Goal: Complete application form: Complete application form

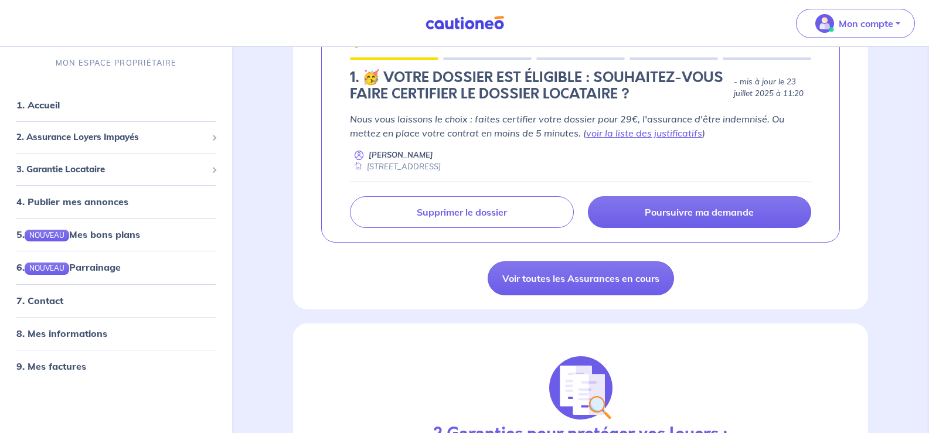
scroll to position [181, 0]
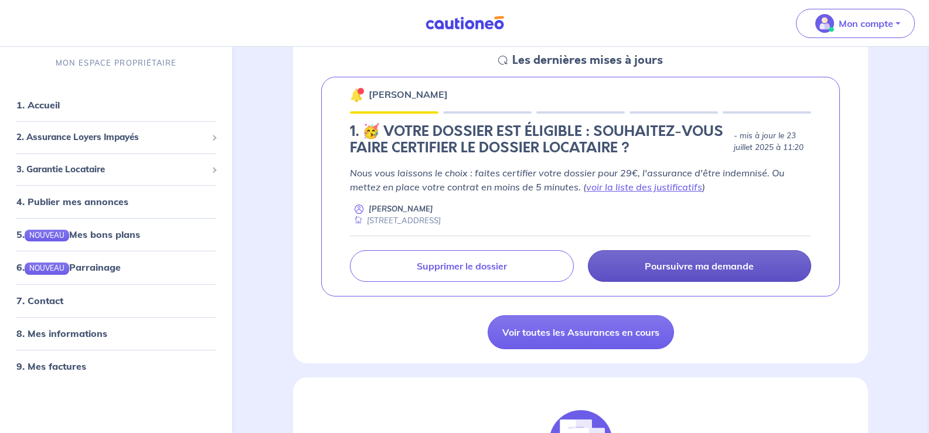
click at [657, 264] on p "Poursuivre ma demande" at bounding box center [699, 266] width 109 height 12
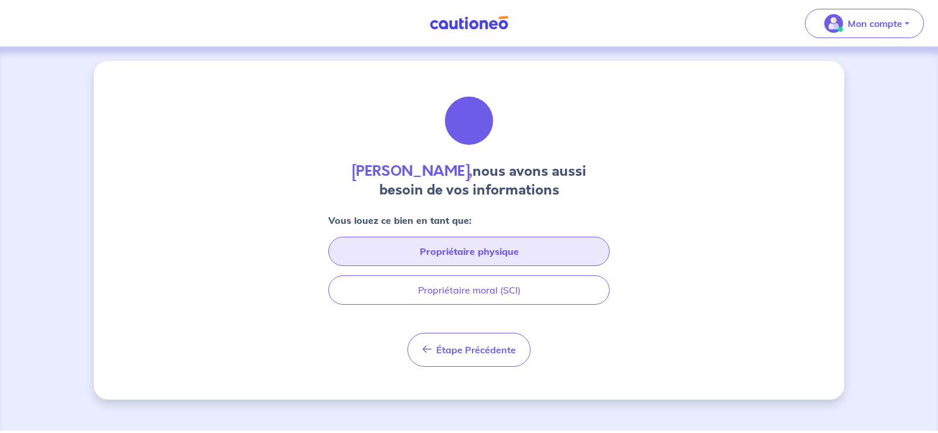
click at [523, 251] on button "Propriétaire physique" at bounding box center [468, 251] width 281 height 29
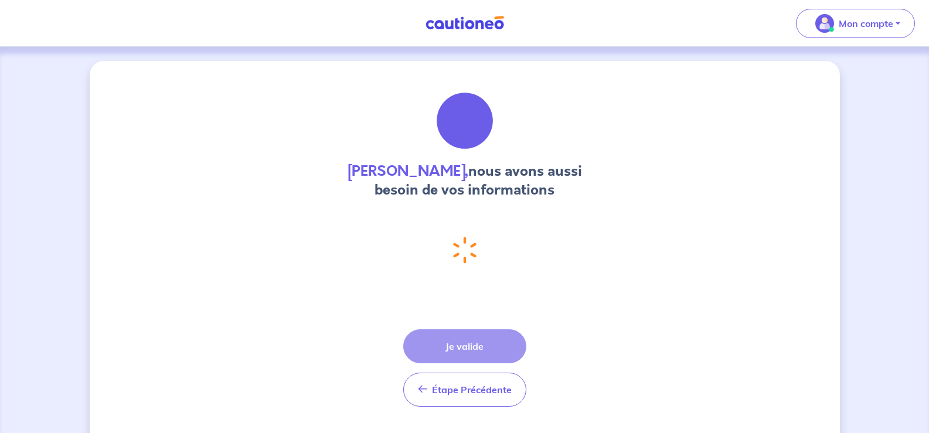
select select "FR"
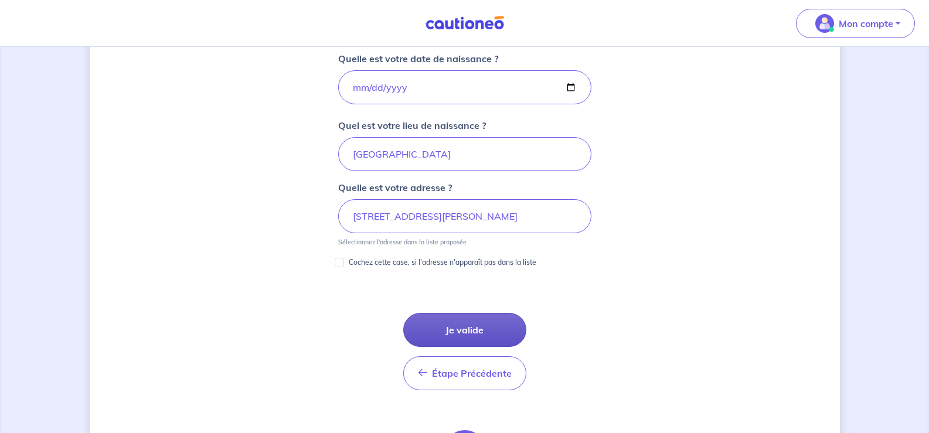
click at [478, 332] on button "Je valide" at bounding box center [464, 330] width 123 height 34
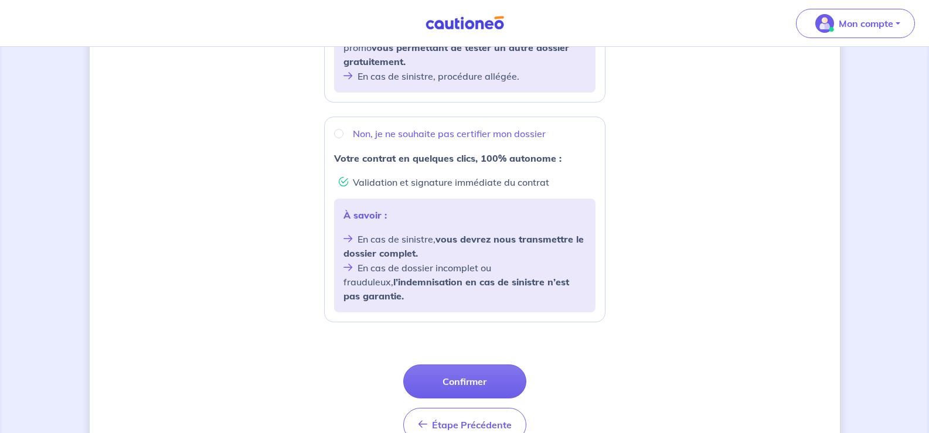
scroll to position [444, 0]
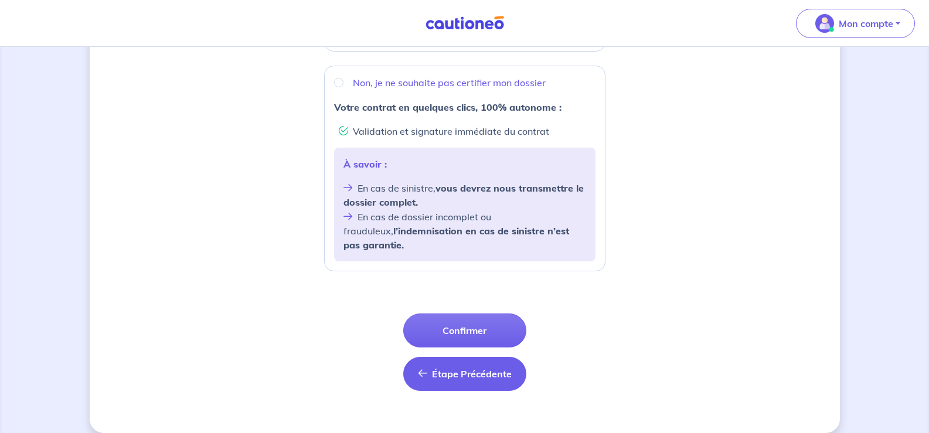
click at [469, 368] on span "Étape Précédente" at bounding box center [472, 374] width 80 height 12
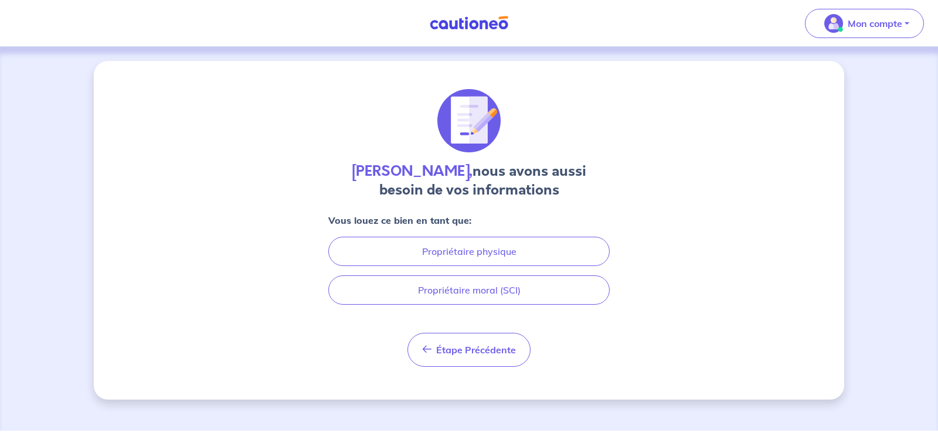
click at [469, 361] on button "Étape Précédente Précédent" at bounding box center [468, 350] width 123 height 34
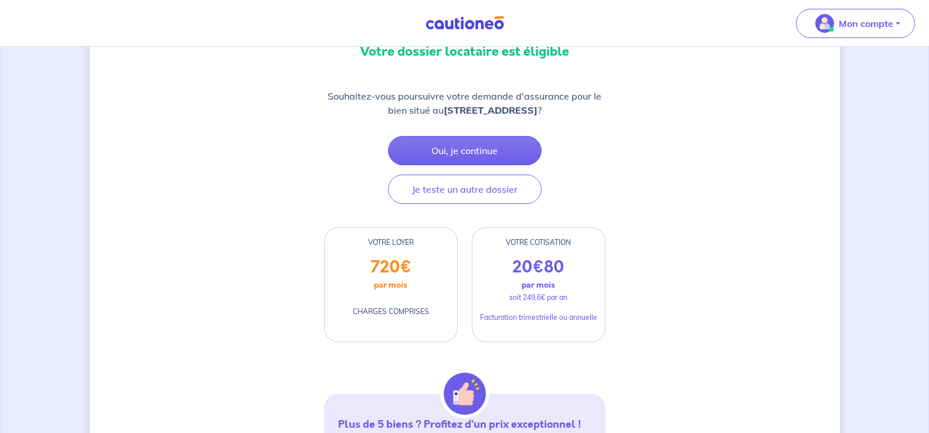
scroll to position [154, 0]
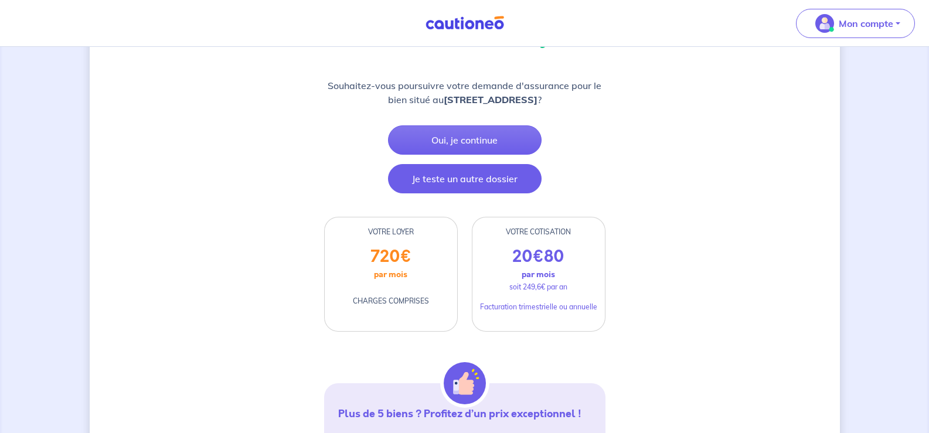
click at [468, 193] on button "Je teste un autre dossier" at bounding box center [465, 178] width 154 height 29
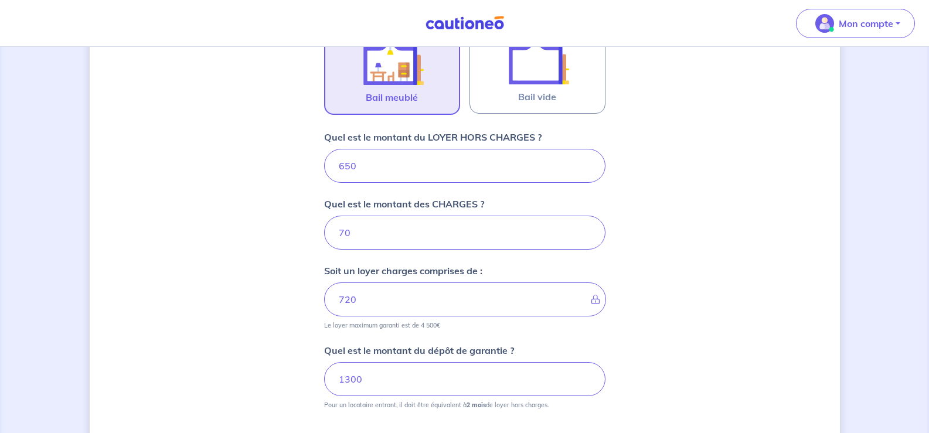
scroll to position [404, 0]
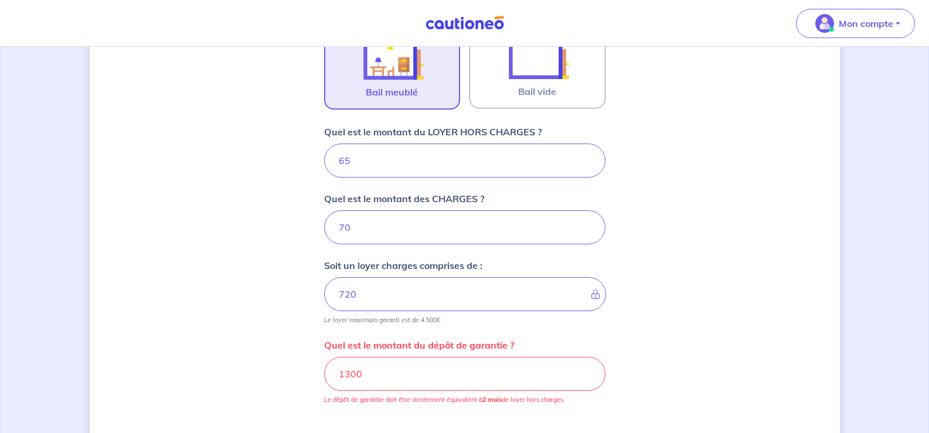
type input "6"
type input "76"
type input "660"
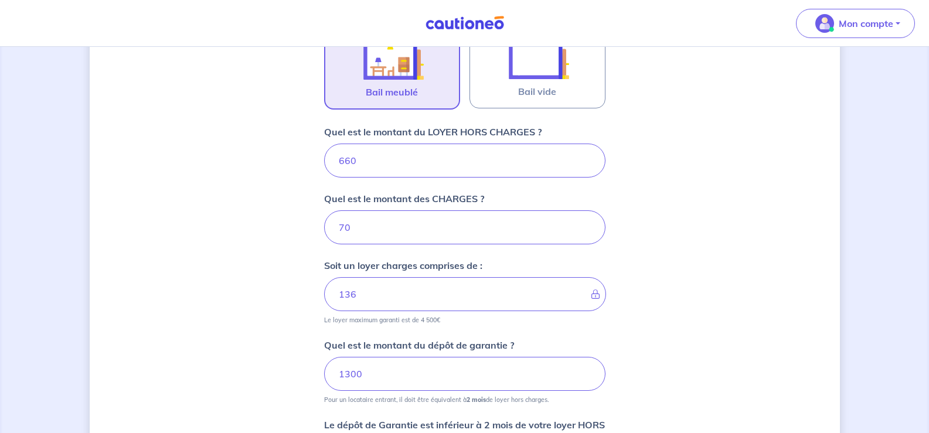
type input "730"
click at [591, 293] on icon at bounding box center [591, 294] width 0 height 9
click at [363, 225] on input "70" at bounding box center [464, 227] width 281 height 34
click at [591, 292] on icon at bounding box center [591, 294] width 0 height 9
click at [360, 160] on input "660" at bounding box center [464, 161] width 281 height 34
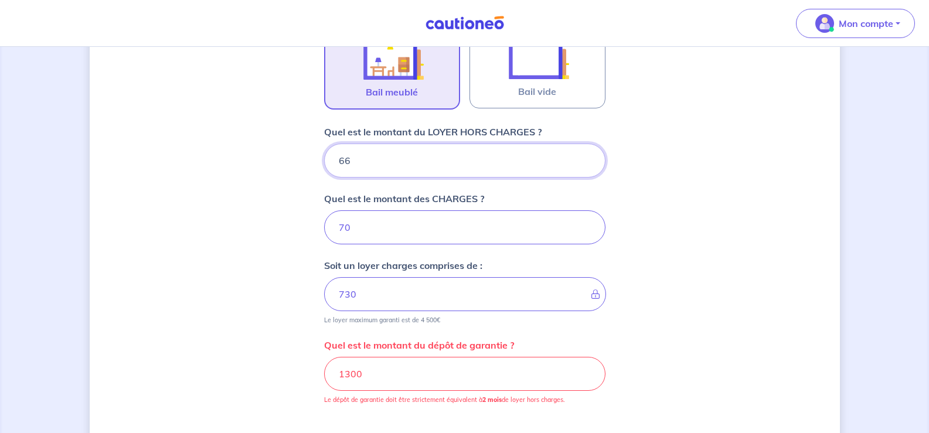
type input "6"
type input "136"
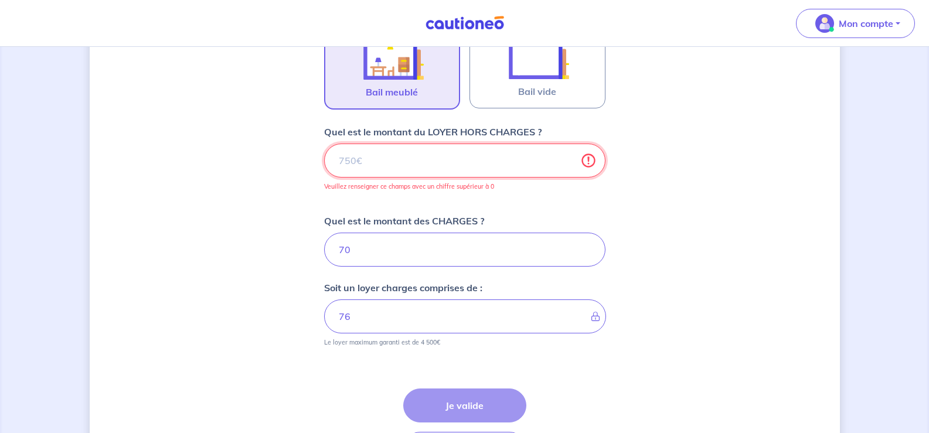
type input "70"
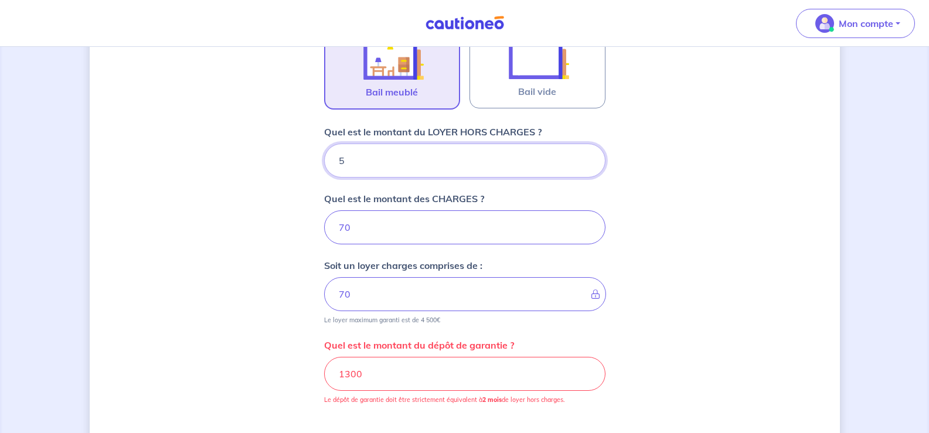
type input "59"
type input "129"
type input "590"
type input "660"
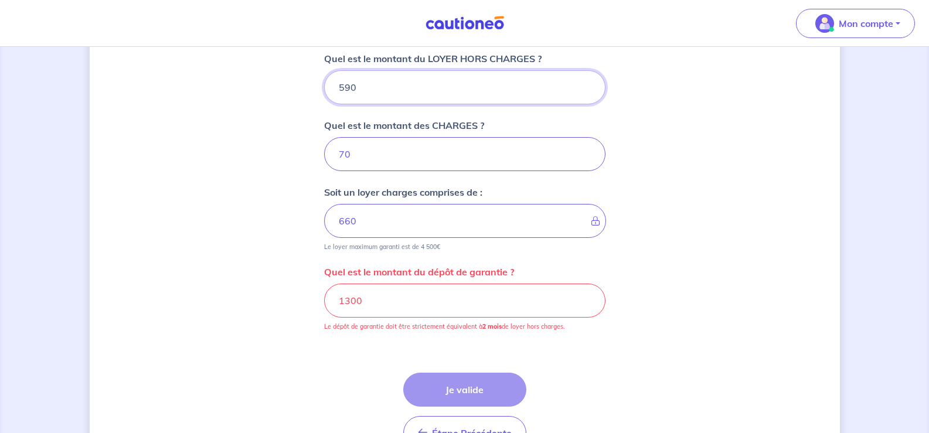
scroll to position [485, 0]
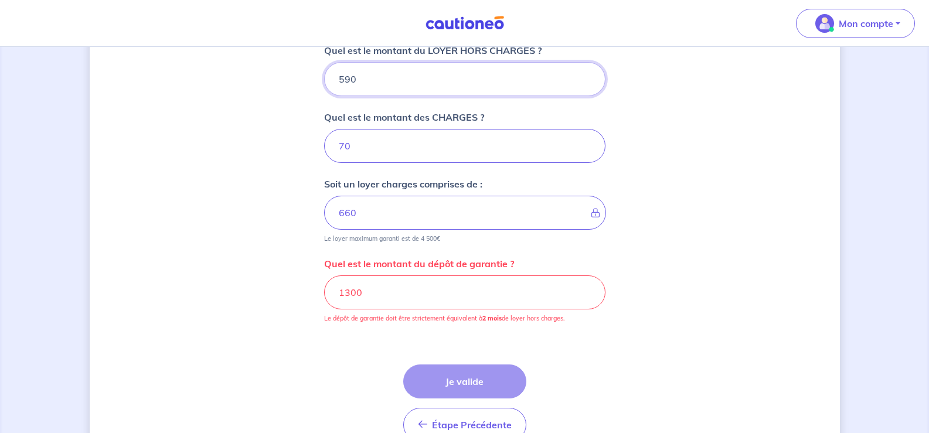
type input "590"
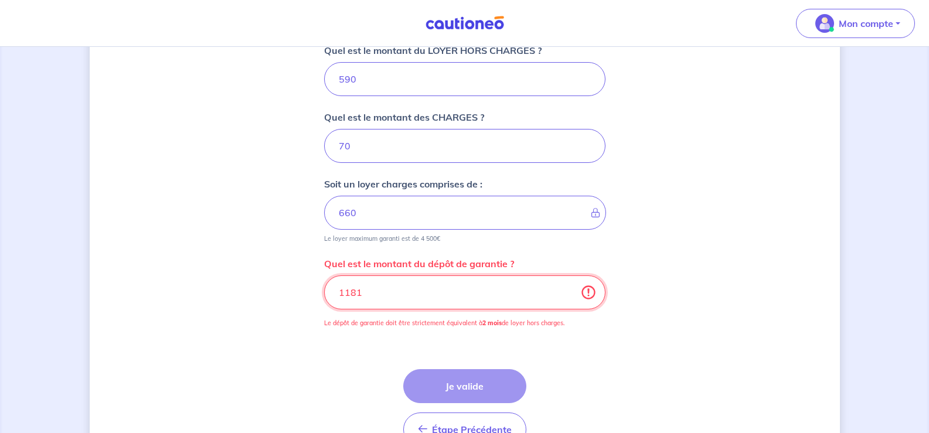
click at [587, 296] on input "1181" at bounding box center [464, 292] width 281 height 34
click at [568, 297] on input "1180.99" at bounding box center [464, 292] width 281 height 34
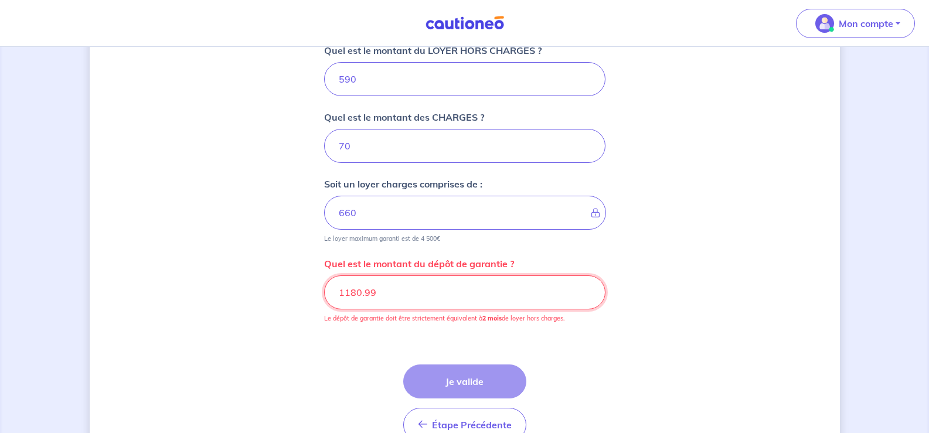
click at [568, 297] on input "1180.99" at bounding box center [464, 292] width 281 height 34
click at [373, 297] on input "1180.99" at bounding box center [464, 292] width 281 height 34
click at [376, 294] on input "1180.99" at bounding box center [464, 292] width 281 height 34
click at [377, 293] on input "1180.99" at bounding box center [464, 292] width 281 height 34
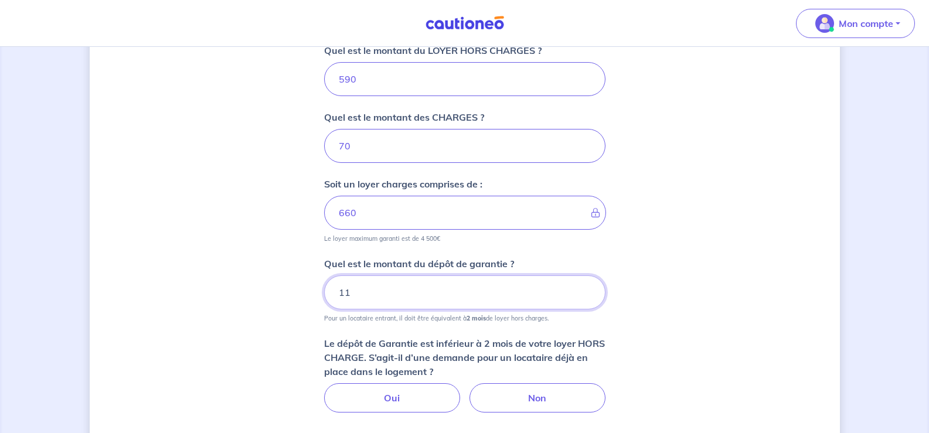
type input "1"
type input "590"
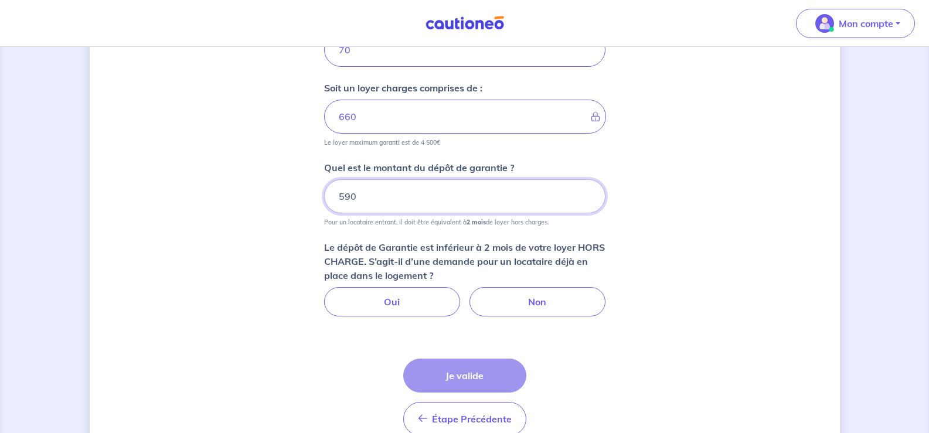
scroll to position [588, 0]
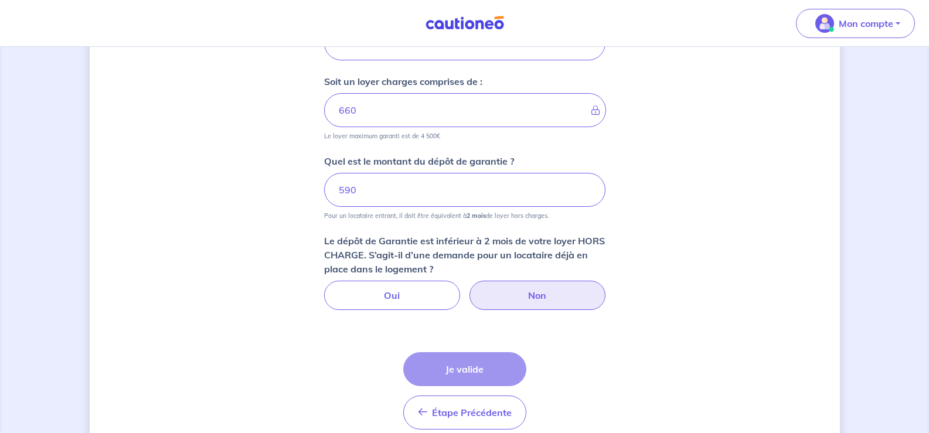
click at [559, 296] on label "Non" at bounding box center [537, 295] width 136 height 29
click at [468, 288] on input "Non" at bounding box center [465, 285] width 8 height 8
radio input "true"
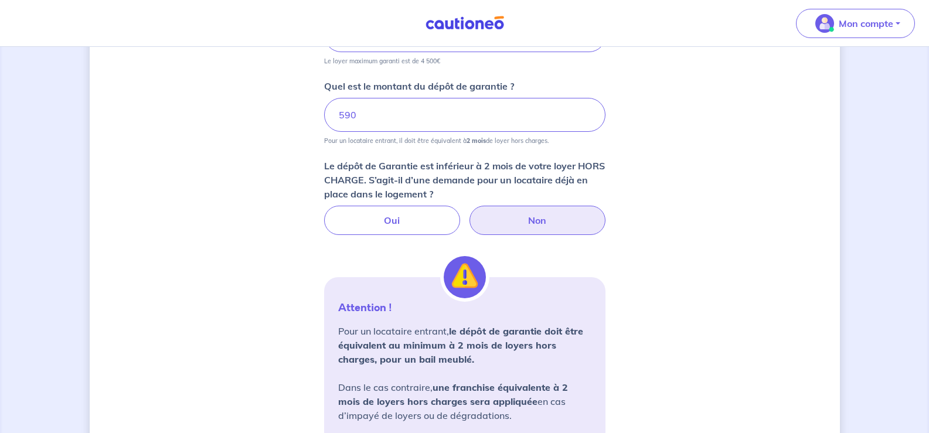
scroll to position [683, 0]
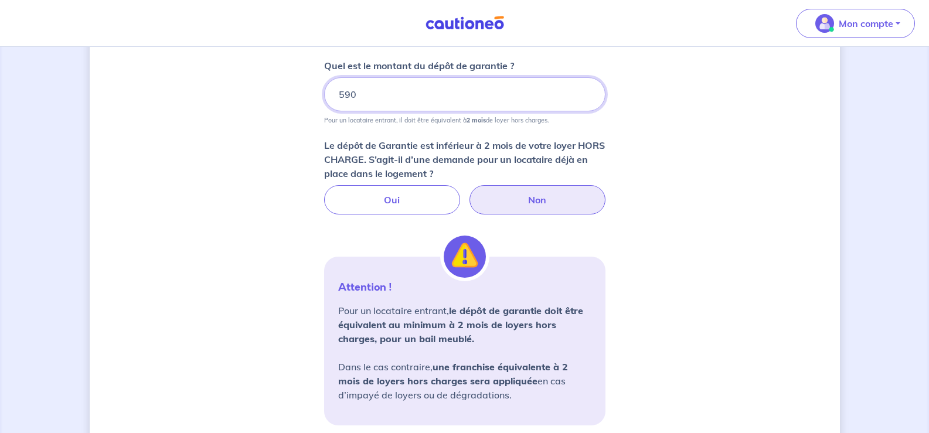
click at [357, 94] on input "590" at bounding box center [464, 94] width 281 height 34
type input "5"
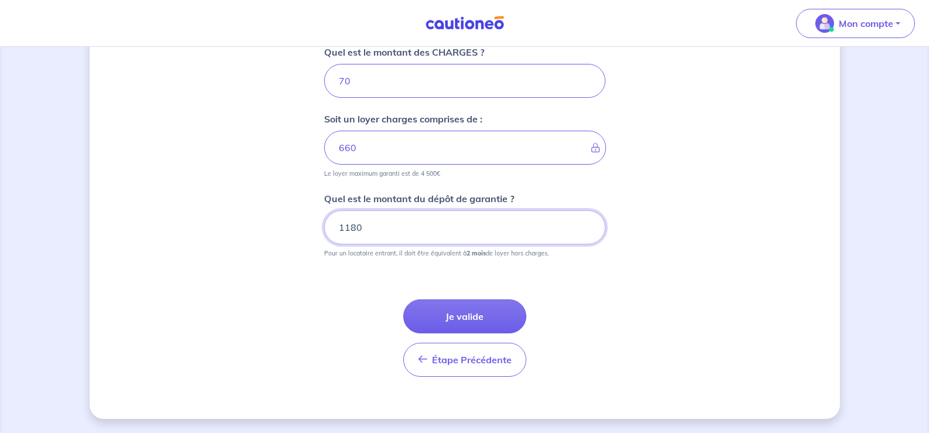
scroll to position [550, 0]
type input "1180"
click at [474, 316] on button "Je valide" at bounding box center [464, 316] width 123 height 34
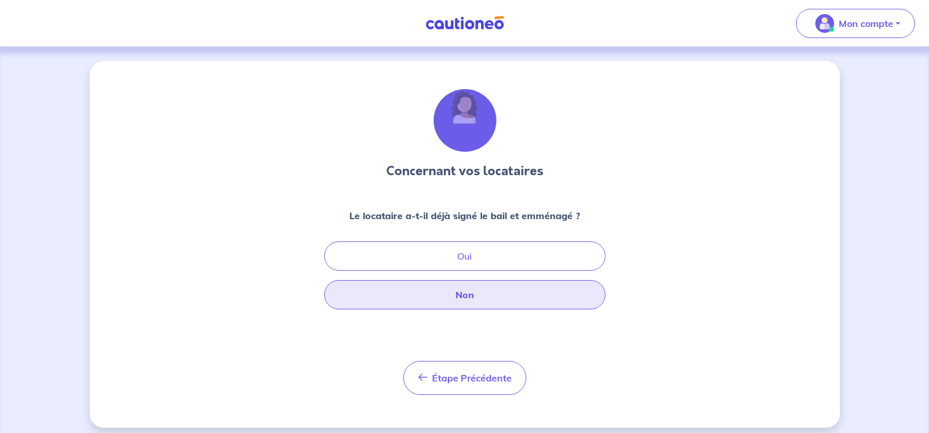
click at [475, 298] on button "Non" at bounding box center [464, 294] width 281 height 29
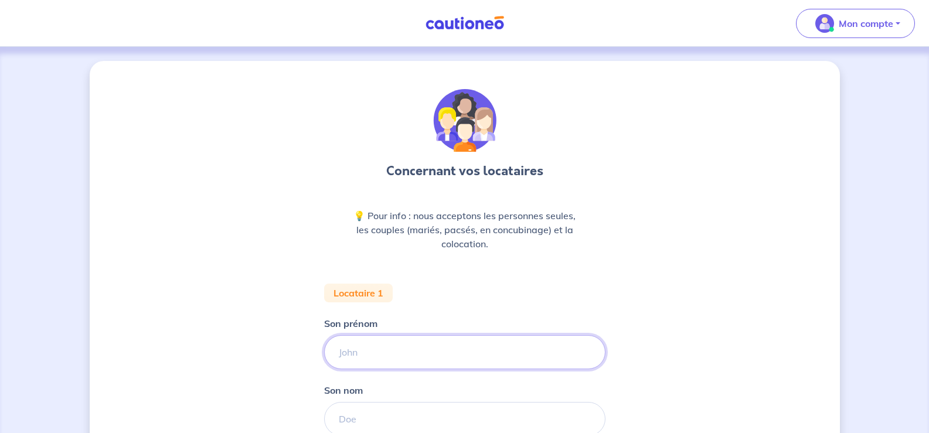
click at [358, 353] on input "Son prénom" at bounding box center [464, 352] width 281 height 34
type input "[PERSON_NAME]"
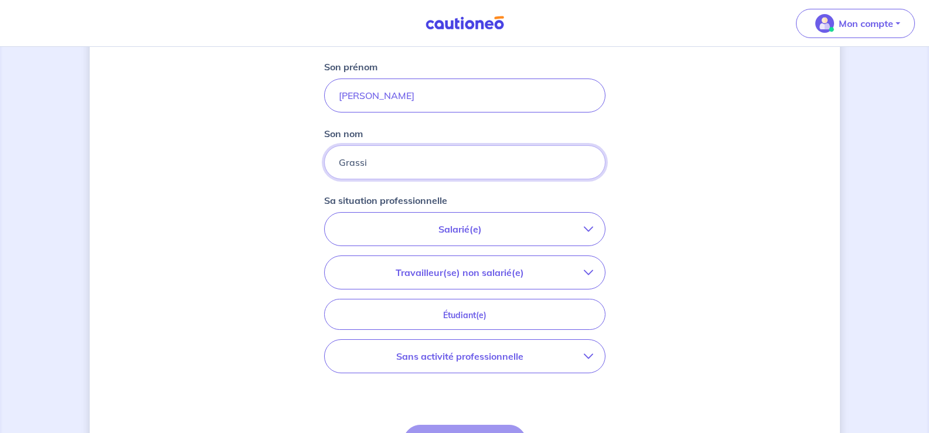
scroll to position [265, 0]
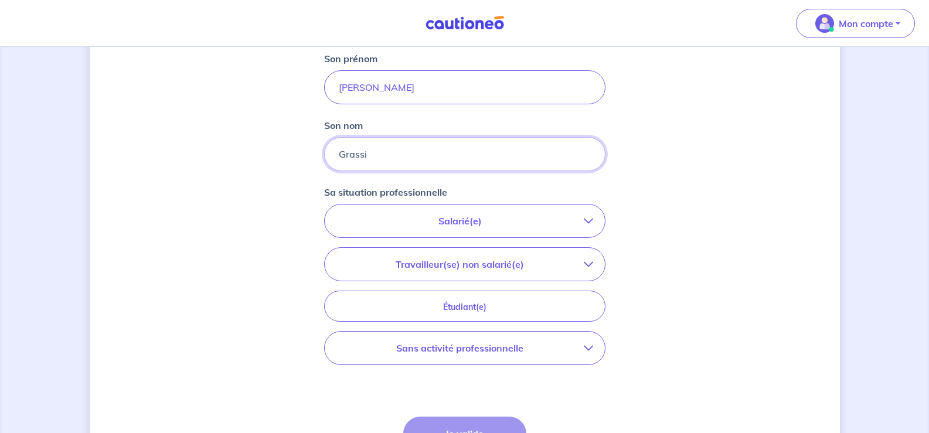
type input "Grassi"
click at [509, 224] on p "Salarié(e)" at bounding box center [459, 221] width 247 height 14
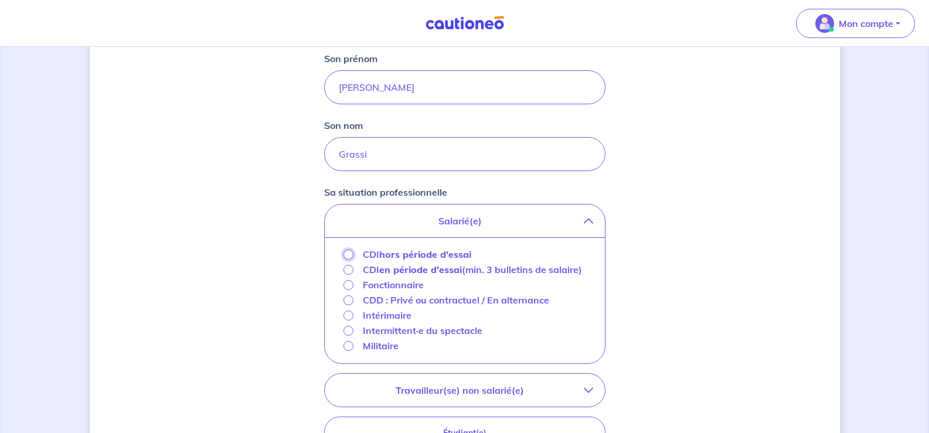
click at [347, 251] on input "CDI hors période d'essai" at bounding box center [348, 255] width 10 height 10
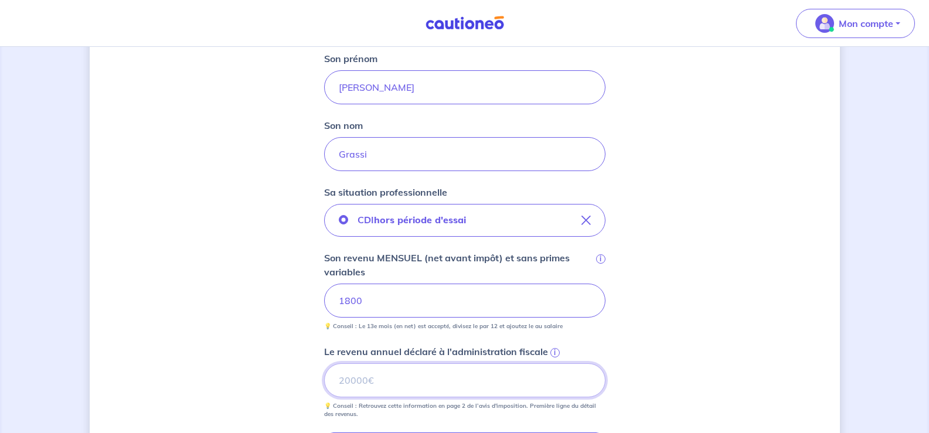
click at [363, 379] on input "Le revenu annuel déclaré à l'administration fiscale i" at bounding box center [464, 380] width 281 height 34
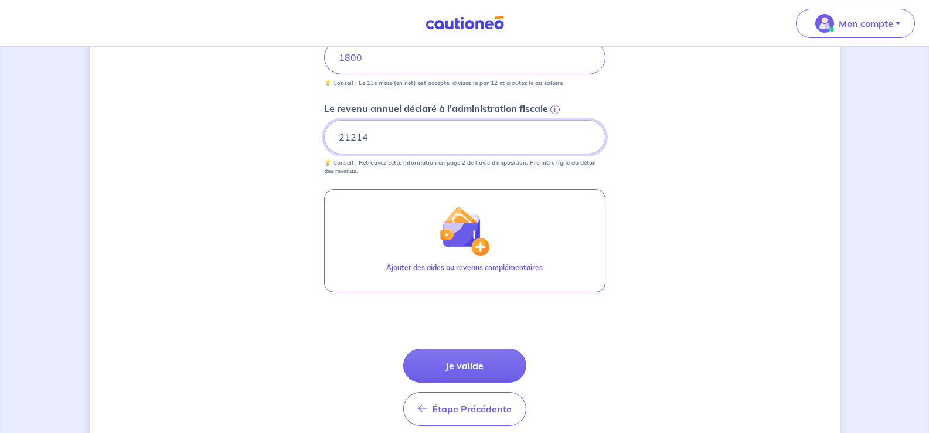
scroll to position [509, 0]
type input "21214"
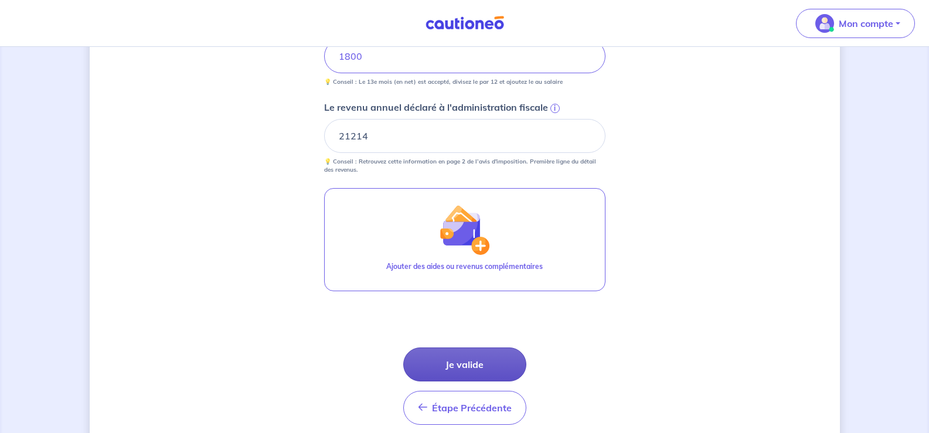
click at [487, 365] on button "Je valide" at bounding box center [464, 365] width 123 height 34
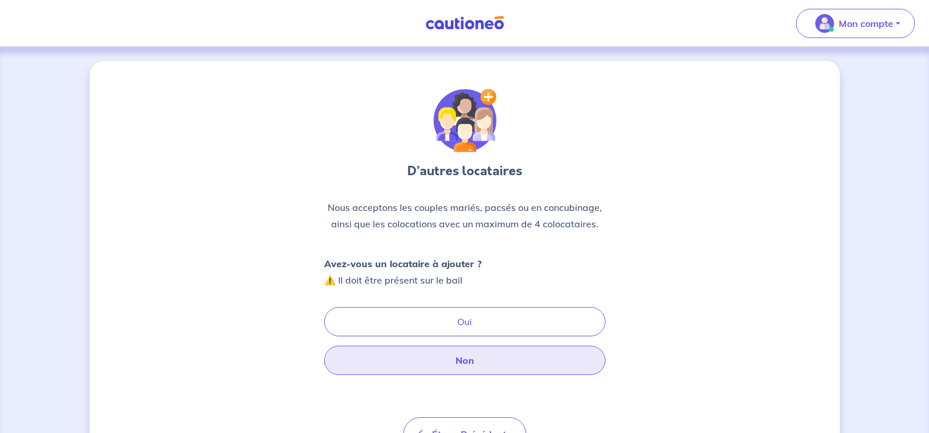
click at [485, 359] on button "Non" at bounding box center [464, 360] width 281 height 29
